Goal: Task Accomplishment & Management: Complete application form

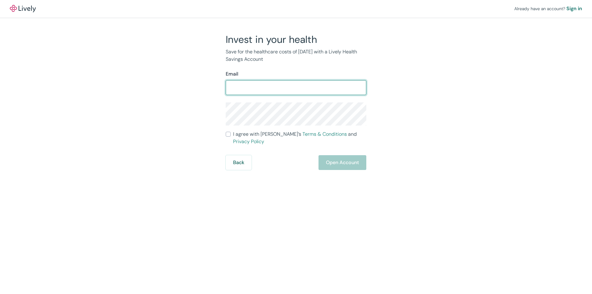
click at [267, 89] on input "Email" at bounding box center [296, 87] width 141 height 12
type input "[EMAIL_ADDRESS][DOMAIN_NAME]"
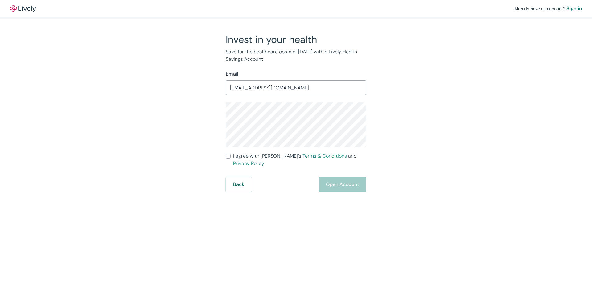
click at [227, 157] on input "I agree with Lively’s Terms & Conditions and Privacy Policy" at bounding box center [228, 156] width 5 height 5
checkbox input "true"
click at [327, 177] on button "Open Account" at bounding box center [343, 184] width 48 height 15
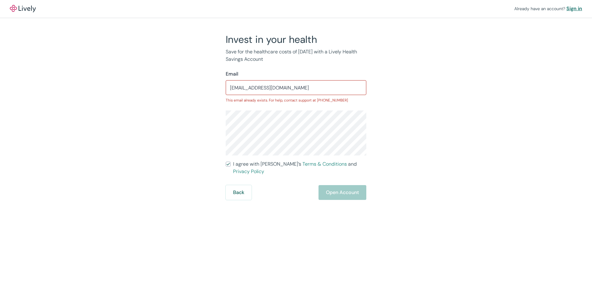
click at [578, 8] on div "Sign in" at bounding box center [575, 8] width 16 height 7
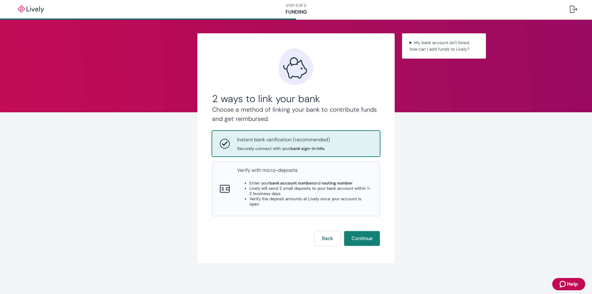
click at [295, 151] on div "Instant bank verification (recommended) Securely connect with your bank sign-in…" at bounding box center [296, 143] width 167 height 25
click at [363, 235] on button "Continue" at bounding box center [362, 238] width 36 height 15
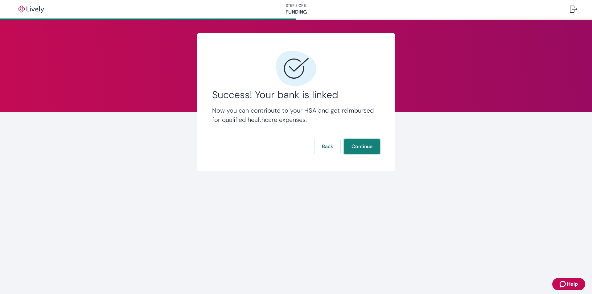
click at [356, 145] on button "Continue" at bounding box center [362, 146] width 36 height 15
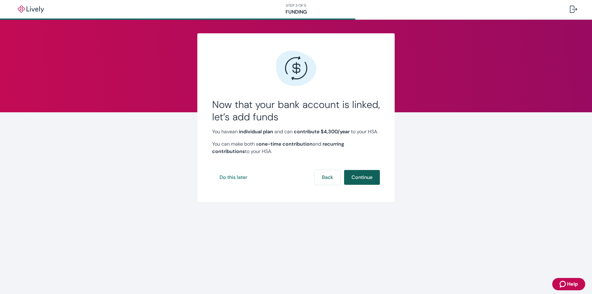
click at [355, 185] on button "Continue" at bounding box center [362, 177] width 36 height 15
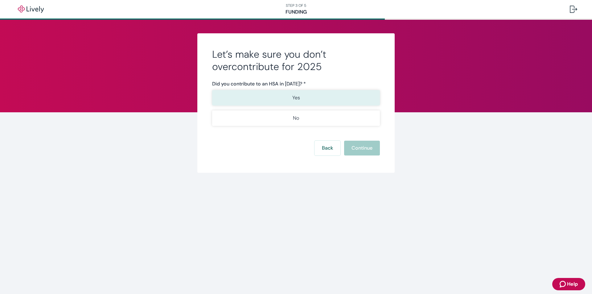
click at [310, 94] on button "Yes" at bounding box center [296, 97] width 168 height 15
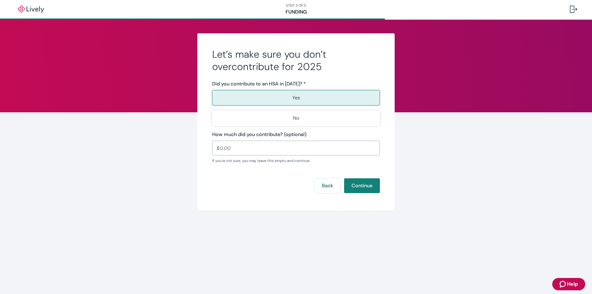
click at [294, 146] on input "How much did you contribute? (optional)" at bounding box center [296, 148] width 168 height 12
type input "1,500.00"
click at [372, 190] on button "Continue" at bounding box center [362, 185] width 36 height 15
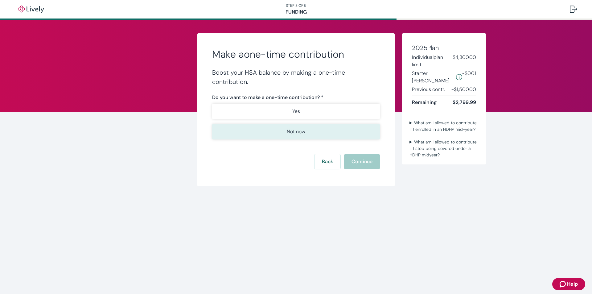
click at [283, 127] on button "Not now" at bounding box center [296, 131] width 168 height 15
click at [350, 158] on button "Continue" at bounding box center [362, 161] width 36 height 15
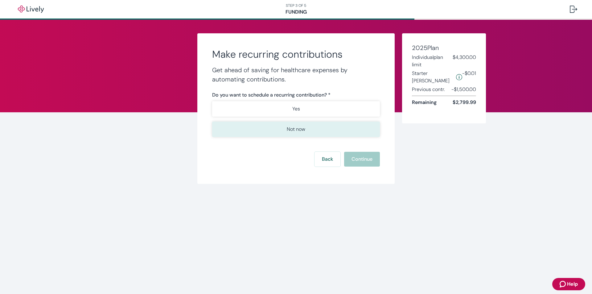
click at [297, 125] on button "Not now" at bounding box center [296, 129] width 168 height 15
click at [370, 160] on button "Continue" at bounding box center [362, 159] width 36 height 15
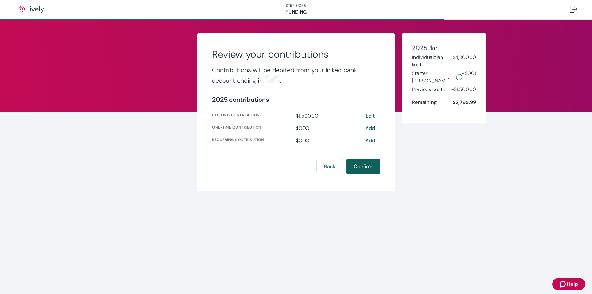
click at [359, 164] on button "Confirm" at bounding box center [364, 166] width 34 height 15
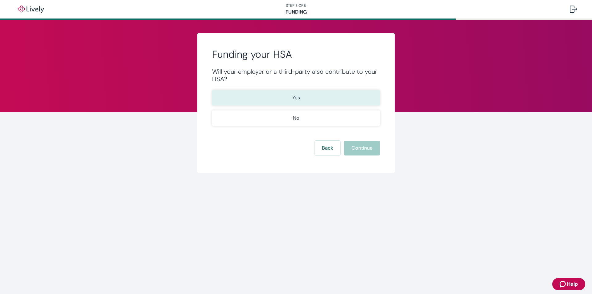
click at [275, 103] on button "Yes" at bounding box center [296, 97] width 168 height 15
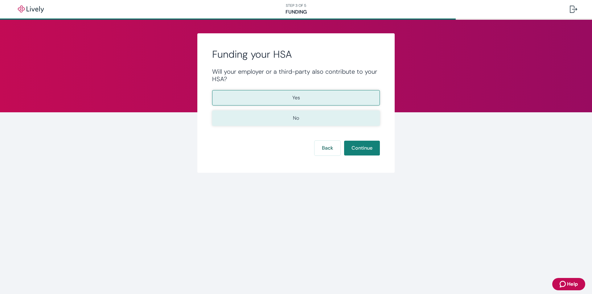
click at [277, 115] on button "No" at bounding box center [296, 117] width 168 height 15
click at [279, 104] on button "Yes" at bounding box center [296, 97] width 168 height 15
click at [279, 116] on button "No" at bounding box center [296, 117] width 168 height 15
click at [354, 94] on button "Yes" at bounding box center [296, 97] width 168 height 15
click at [350, 112] on button "No" at bounding box center [296, 117] width 168 height 15
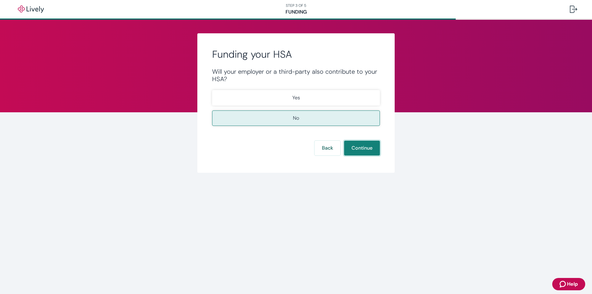
click at [361, 146] on button "Continue" at bounding box center [362, 148] width 36 height 15
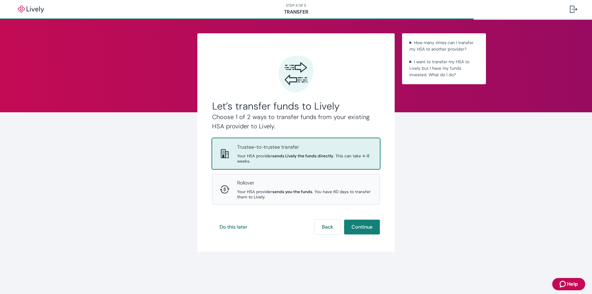
click at [304, 153] on div "Trustee-to-trustee transfer Your HSA provider sends Lively the funds directly .…" at bounding box center [304, 153] width 135 height 20
click at [364, 224] on button "Continue" at bounding box center [362, 227] width 36 height 15
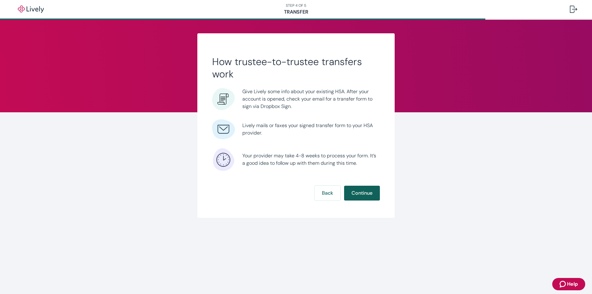
click at [363, 187] on button "Continue" at bounding box center [362, 193] width 36 height 15
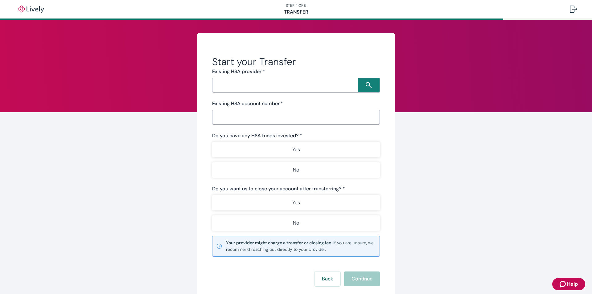
click at [288, 88] on input "Search input" at bounding box center [286, 85] width 144 height 9
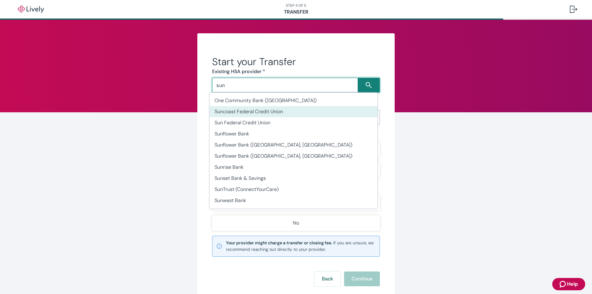
click at [292, 113] on li "Suncoast Federal Credit Union" at bounding box center [294, 111] width 168 height 11
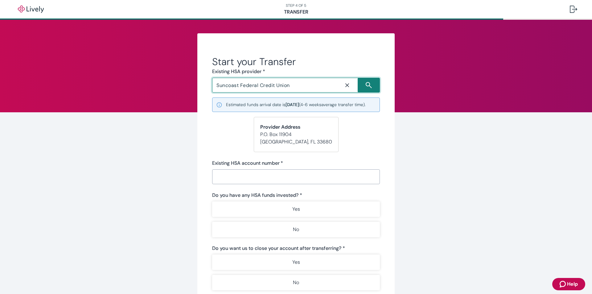
scroll to position [31, 0]
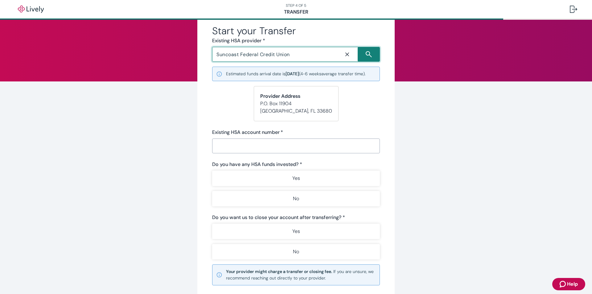
type input "Suncoast Federal Credit Union"
click at [292, 152] on input "Existing HSA account number   *" at bounding box center [296, 146] width 168 height 12
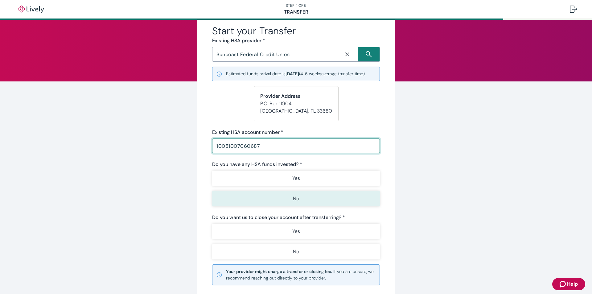
type input "10051007060687"
click at [287, 202] on button "No" at bounding box center [296, 198] width 168 height 15
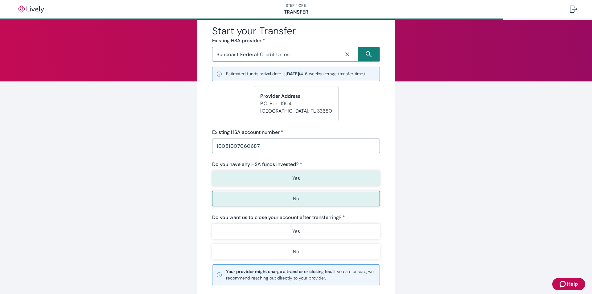
scroll to position [62, 0]
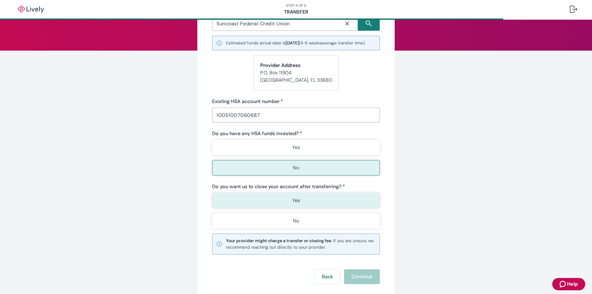
click at [254, 208] on button "Yes" at bounding box center [296, 200] width 168 height 15
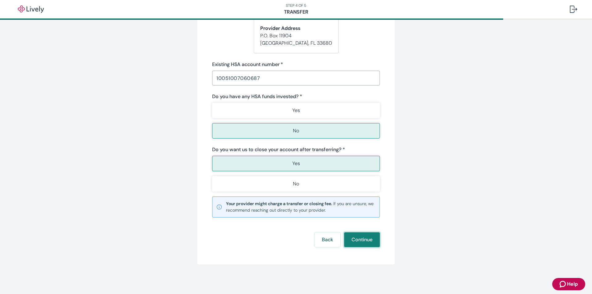
click at [361, 235] on button "Continue" at bounding box center [362, 239] width 36 height 15
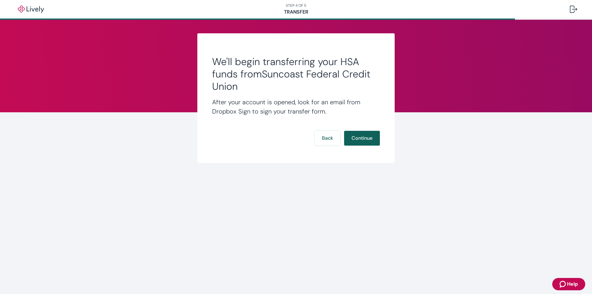
click at [350, 137] on button "Continue" at bounding box center [362, 138] width 36 height 15
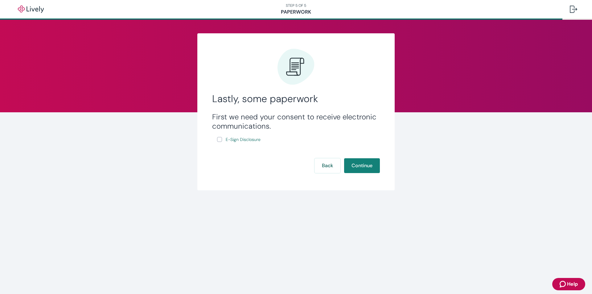
click at [220, 141] on input "E-Sign Disclosure" at bounding box center [219, 139] width 5 height 5
checkbox input "true"
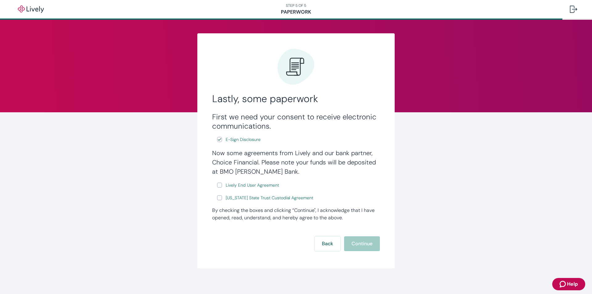
click at [218, 185] on input "Lively End User Agreement" at bounding box center [219, 185] width 5 height 5
checkbox input "true"
click at [217, 198] on input "Wyoming State Trust Custodial Agreement" at bounding box center [219, 197] width 5 height 5
checkbox input "true"
click at [355, 243] on button "Continue" at bounding box center [362, 243] width 36 height 15
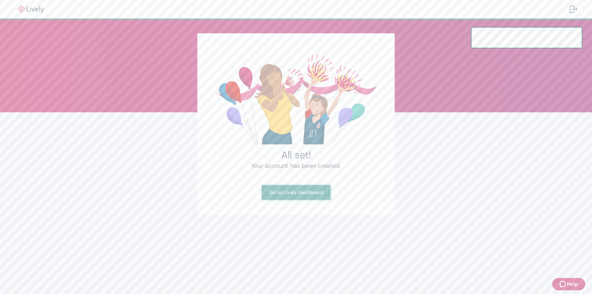
click at [292, 197] on link "Go to Lively dashboard" at bounding box center [296, 192] width 69 height 15
